Goal: Transaction & Acquisition: Download file/media

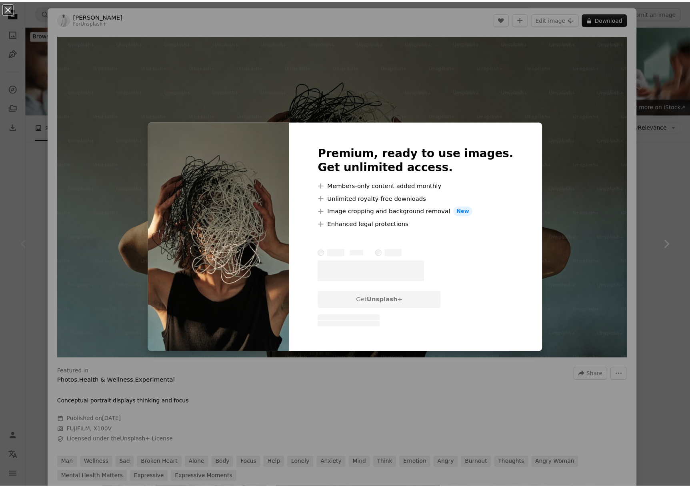
scroll to position [25, 0]
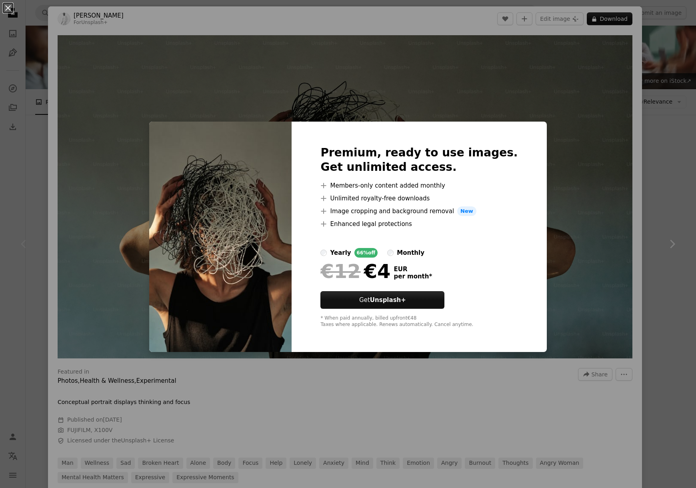
click at [654, 242] on div "An X shape Premium, ready to use images. Get unlimited access. A plus sign Memb…" at bounding box center [348, 244] width 696 height 488
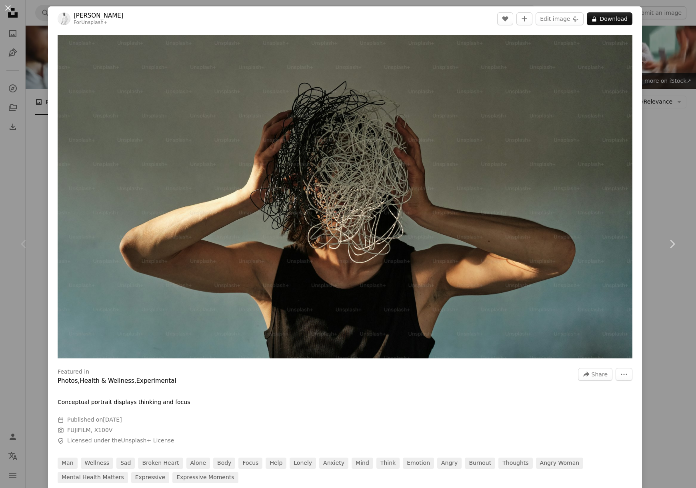
click at [663, 176] on div "An X shape Chevron left Chevron right [PERSON_NAME] For Unsplash+ A heart A plu…" at bounding box center [348, 244] width 696 height 488
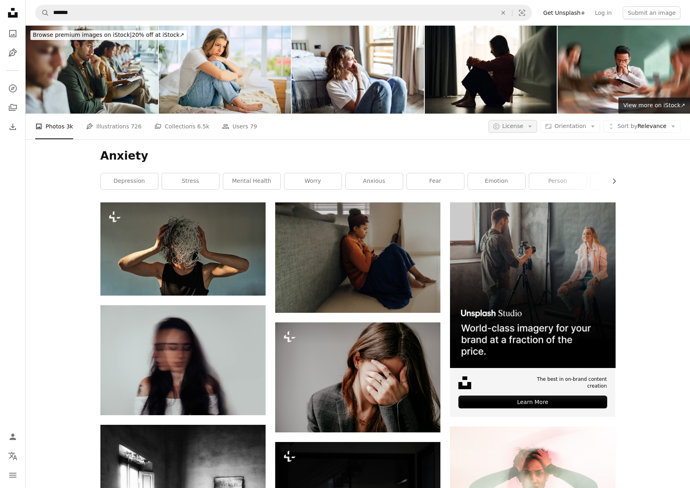
click at [512, 129] on span "License" at bounding box center [512, 126] width 21 height 6
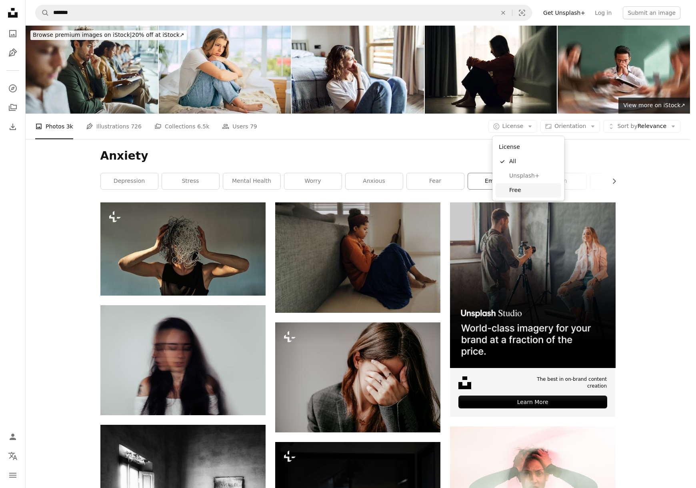
click at [520, 186] on span "Free" at bounding box center [533, 190] width 49 height 8
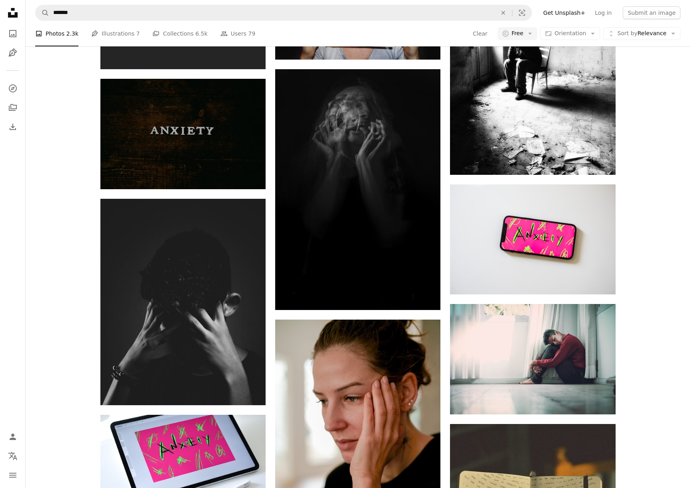
scroll to position [577, 0]
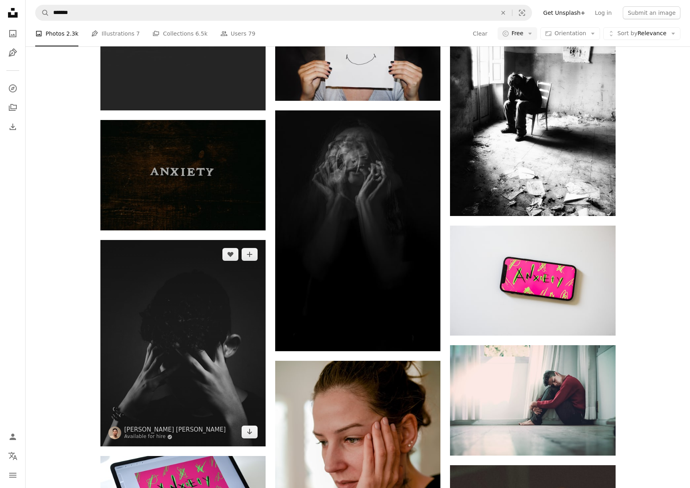
click at [189, 325] on img at bounding box center [182, 343] width 165 height 207
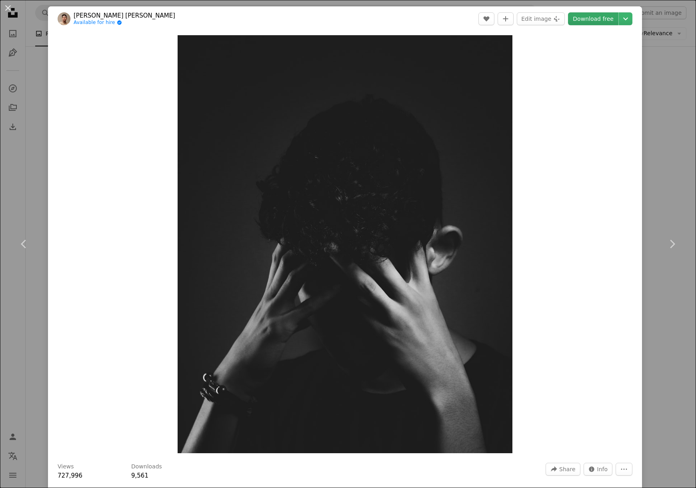
click at [580, 18] on link "Download free" at bounding box center [593, 18] width 50 height 13
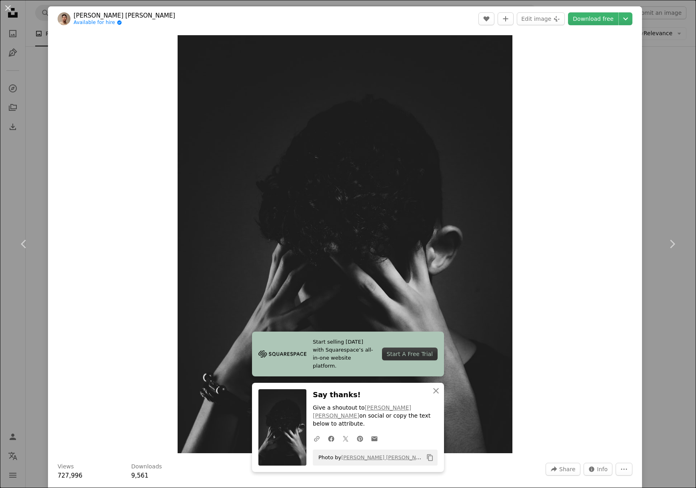
click at [26, 177] on div "An X shape Chevron left Chevron right Start selling [DATE] with Squarespace’s a…" at bounding box center [348, 244] width 696 height 488
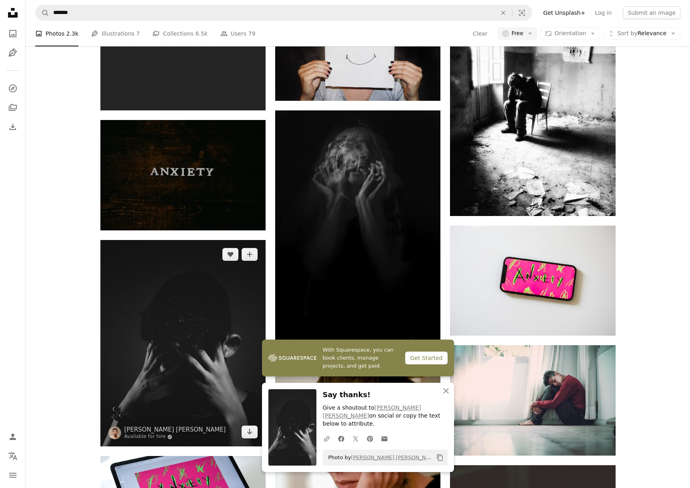
click at [198, 298] on img at bounding box center [182, 343] width 165 height 207
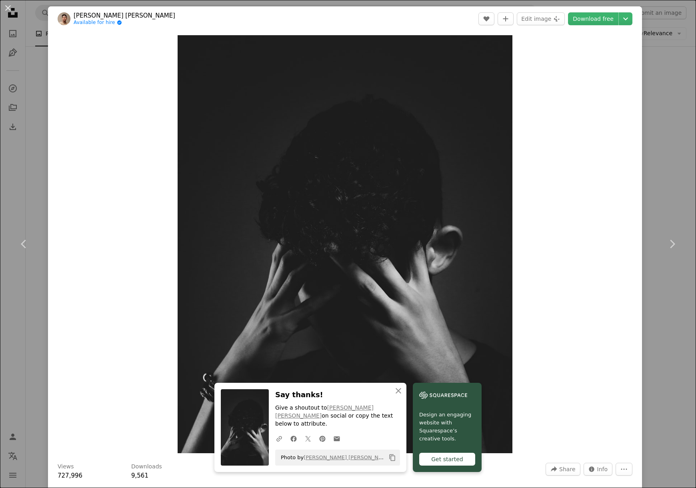
click at [650, 134] on div "An X shape Chevron left Chevron right An X shape Close Say thanks! Give a shout…" at bounding box center [348, 244] width 696 height 488
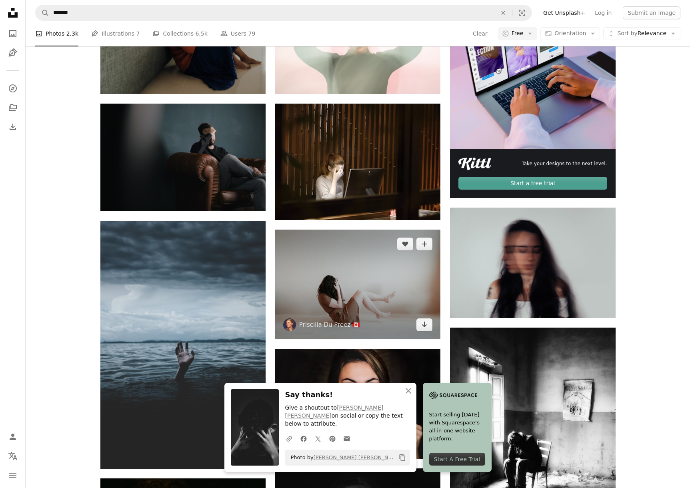
scroll to position [388, 0]
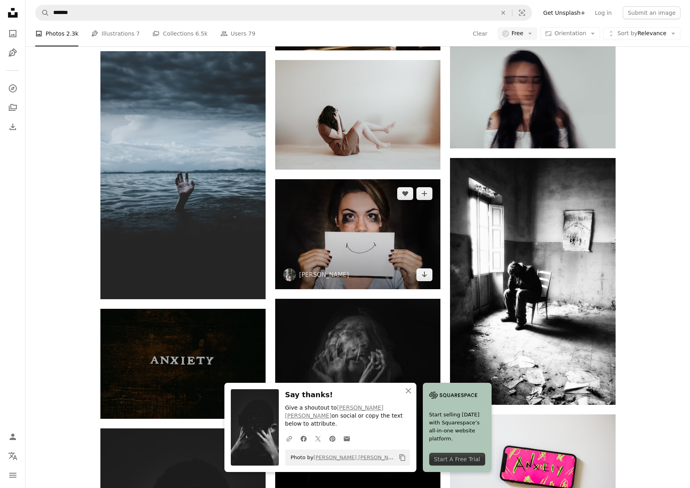
click at [374, 234] on img at bounding box center [357, 234] width 165 height 110
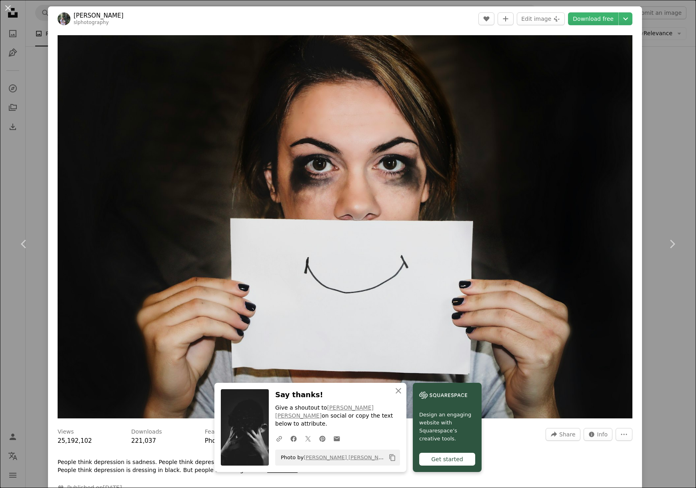
click at [18, 172] on div "An X shape Chevron left Chevron right An X shape Close Say thanks! Give a shout…" at bounding box center [348, 244] width 696 height 488
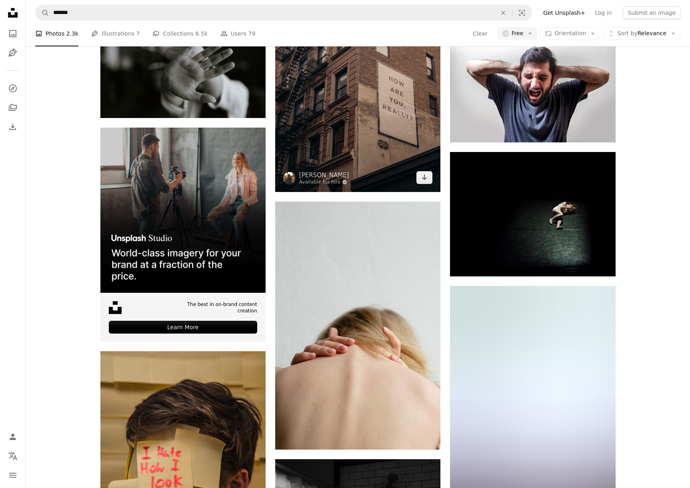
scroll to position [1684, 0]
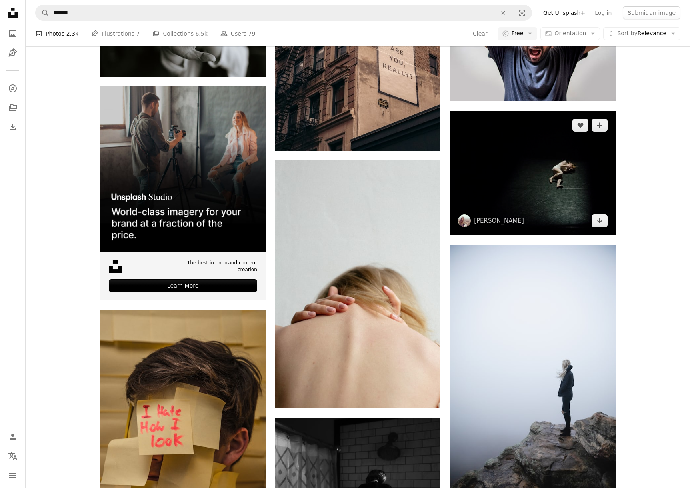
click at [565, 177] on img at bounding box center [532, 173] width 165 height 125
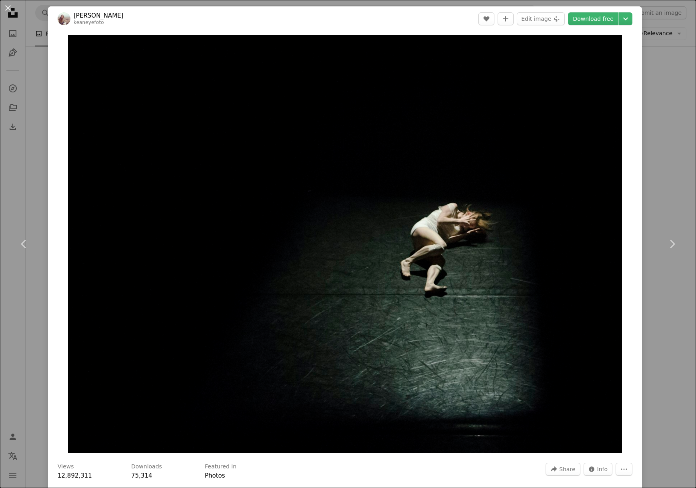
click at [661, 185] on div "An X shape Chevron left Chevron right [PERSON_NAME] keaneyefoto A heart A plus …" at bounding box center [348, 244] width 696 height 488
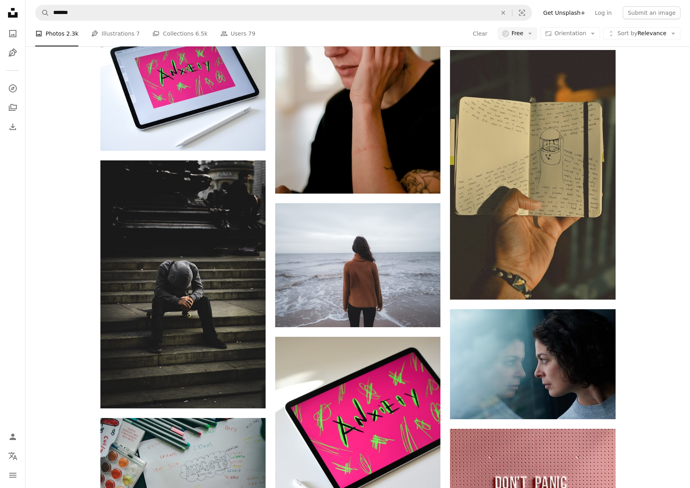
scroll to position [951, 0]
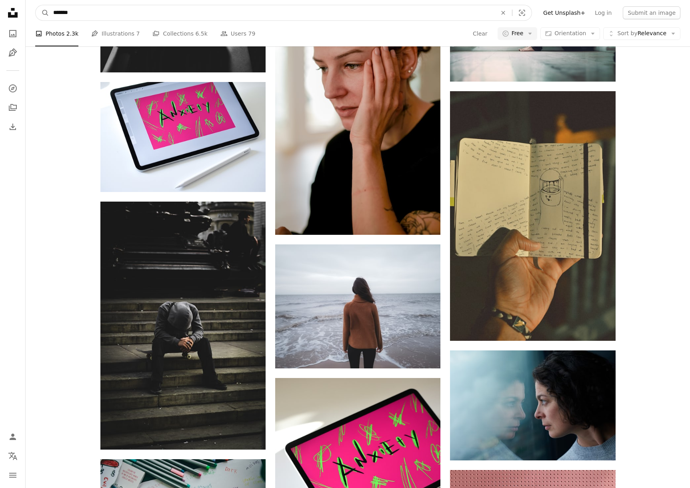
click at [117, 14] on input "*******" at bounding box center [271, 12] width 445 height 15
type input "**********"
click button "A magnifying glass" at bounding box center [43, 12] width 14 height 15
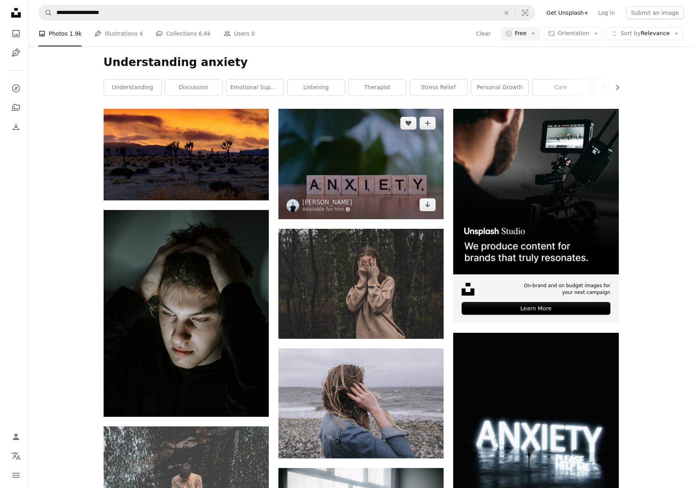
scroll to position [99, 0]
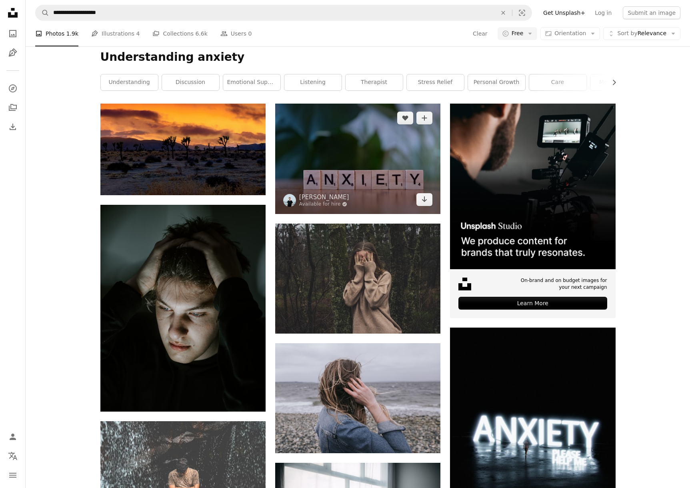
click at [357, 155] on img at bounding box center [357, 159] width 165 height 110
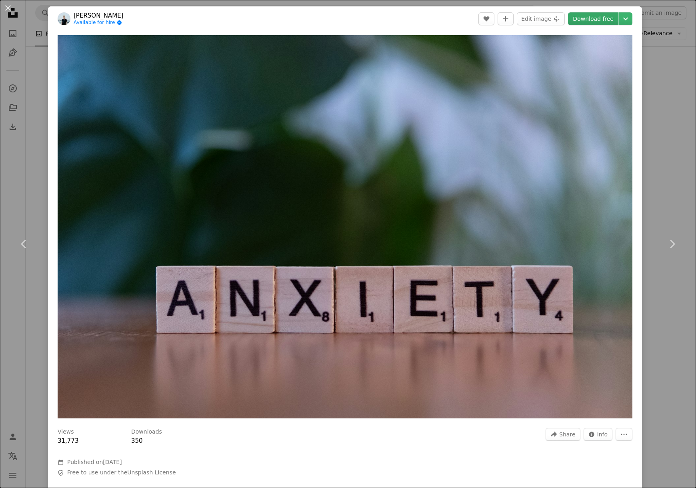
click at [588, 18] on link "Download free" at bounding box center [593, 18] width 50 height 13
